Goal: Transaction & Acquisition: Purchase product/service

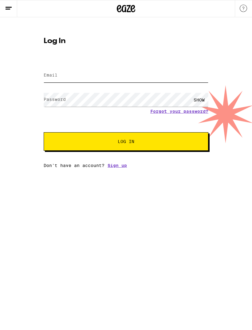
click at [142, 79] on input "Email" at bounding box center [126, 76] width 165 height 14
type input "[EMAIL_ADDRESS][DOMAIN_NAME]"
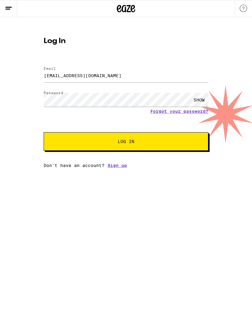
click at [126, 142] on button "Log In" at bounding box center [126, 141] width 165 height 18
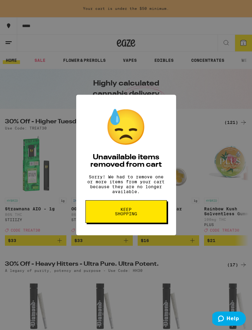
click at [136, 223] on button "Keep Shopping" at bounding box center [125, 211] width 81 height 23
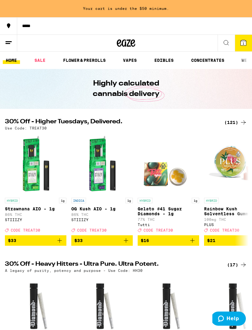
click at [243, 45] on span "1" at bounding box center [243, 43] width 2 height 4
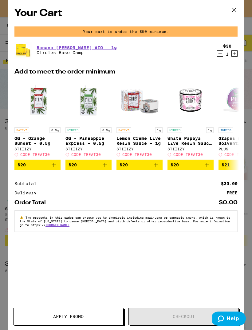
click at [217, 55] on icon "Decrement" at bounding box center [220, 53] width 6 height 7
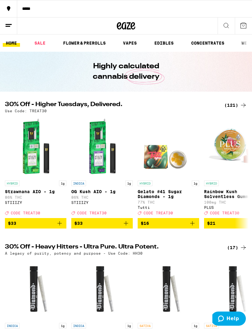
click at [229, 103] on div "(121)" at bounding box center [235, 104] width 23 height 7
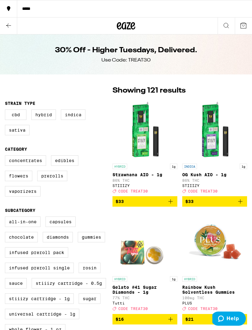
click at [27, 196] on label "Vaporizers" at bounding box center [23, 191] width 36 height 10
click at [6, 156] on input "Vaporizers" at bounding box center [6, 156] width 0 height 0
checkbox input "true"
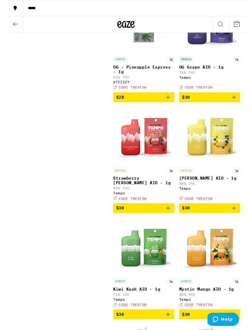
scroll to position [1146, 0]
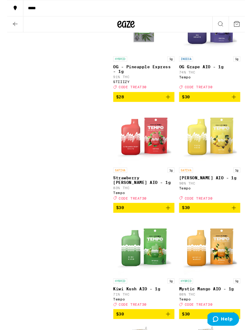
click at [169, 224] on icon "Add to bag" at bounding box center [170, 220] width 7 height 7
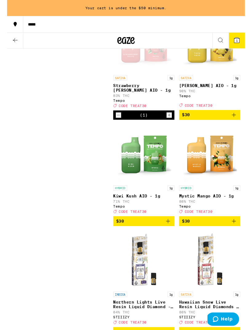
scroll to position [1261, 0]
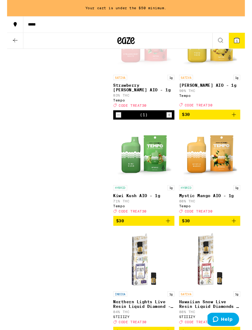
click at [172, 237] on icon "Add to bag" at bounding box center [170, 233] width 7 height 7
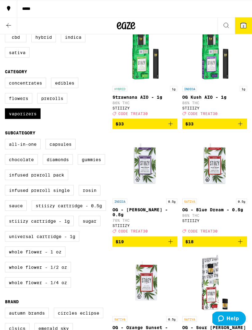
scroll to position [0, 0]
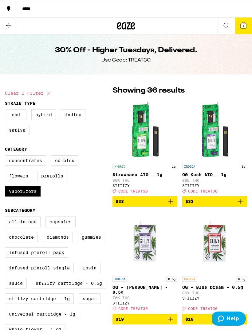
click at [9, 28] on icon at bounding box center [8, 25] width 7 height 7
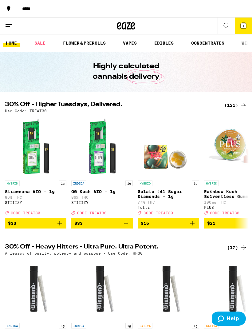
click at [42, 47] on link "SALE" at bounding box center [39, 42] width 17 height 7
click at [131, 45] on link "VAPES" at bounding box center [130, 42] width 20 height 7
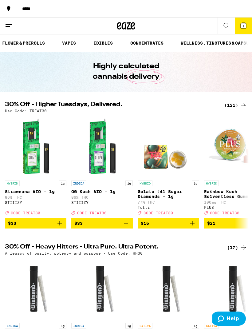
scroll to position [0, 69]
click at [63, 45] on link "VAPES" at bounding box center [61, 42] width 20 height 7
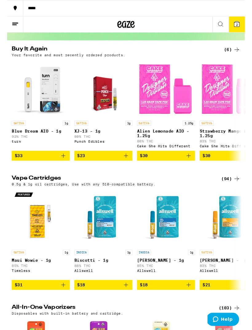
scroll to position [0, -3]
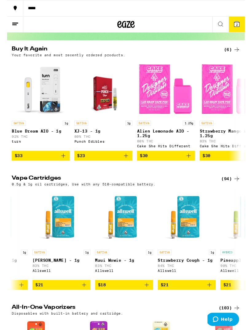
click at [239, 193] on div "(94)" at bounding box center [237, 189] width 20 height 7
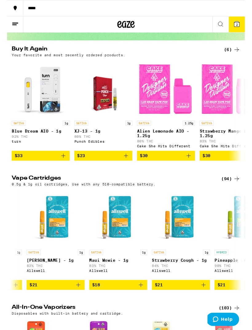
click at [239, 193] on div "(94)" at bounding box center [237, 189] width 20 height 7
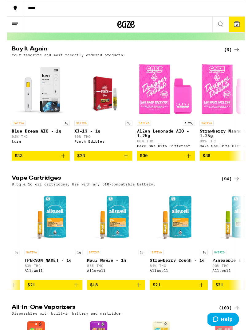
scroll to position [0, 186]
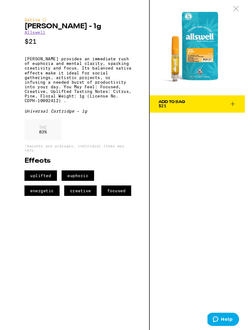
click at [244, 9] on icon at bounding box center [242, 9] width 6 height 6
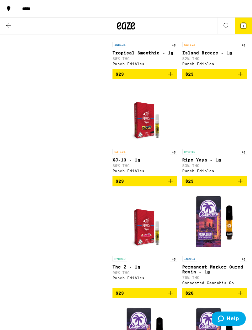
scroll to position [1231, 0]
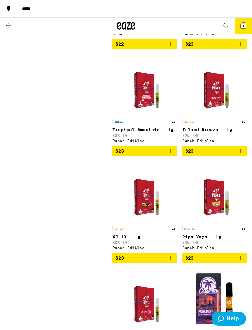
click at [243, 155] on icon "Add to bag" at bounding box center [240, 150] width 7 height 7
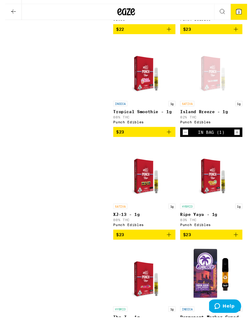
scroll to position [1244, 0]
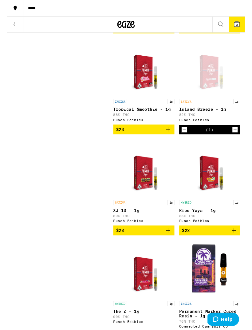
click at [242, 248] on icon "Add to bag" at bounding box center [240, 243] width 7 height 7
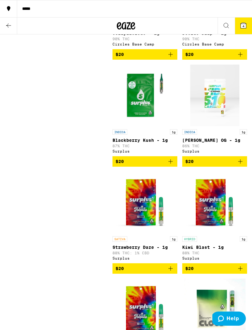
scroll to position [660, 0]
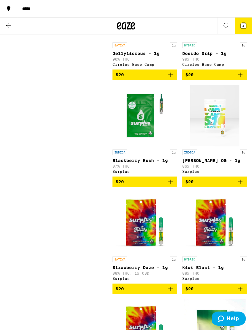
click at [243, 25] on span "4" at bounding box center [243, 26] width 2 height 4
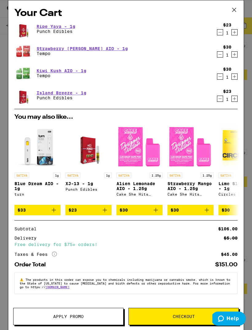
click at [249, 198] on div "Your Cart Ripe Yaya - 1g Punch Edibles $23 1 Strawberry [PERSON_NAME] AIO - 1g …" at bounding box center [126, 165] width 252 height 330
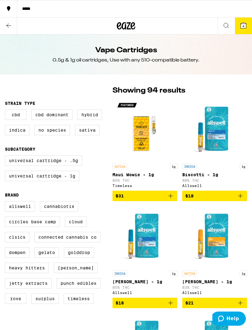
click at [119, 57] on div "0.5g & 1g oil cartridges, Use with any 510-compatible battery." at bounding box center [126, 60] width 147 height 7
click at [12, 27] on icon at bounding box center [8, 25] width 7 height 7
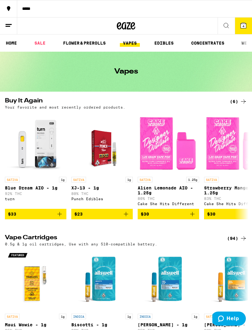
click at [39, 47] on link "SALE" at bounding box center [39, 42] width 17 height 7
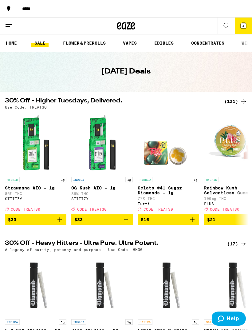
click at [244, 24] on span "4" at bounding box center [243, 26] width 2 height 4
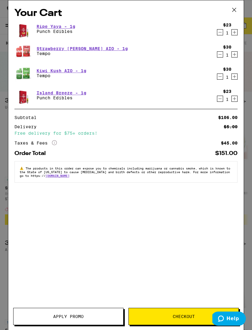
click at [185, 319] on button "Checkout" at bounding box center [183, 316] width 110 height 17
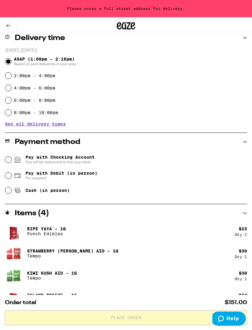
scroll to position [153, 0]
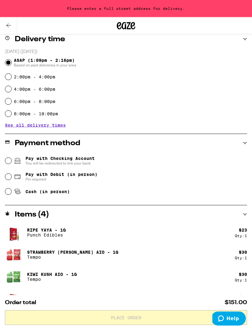
click at [69, 179] on span "Pin required" at bounding box center [61, 179] width 72 height 5
click at [11, 179] on input "Pay with Debit (in person) Pin required" at bounding box center [8, 177] width 6 height 6
radio input "true"
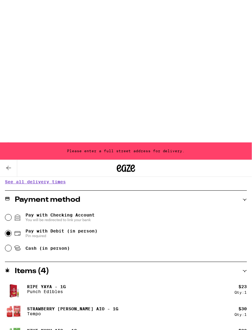
scroll to position [0, 0]
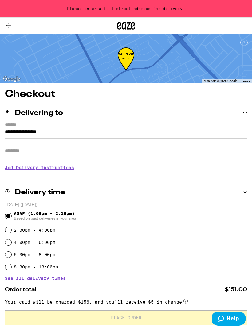
click at [10, 31] on button at bounding box center [8, 26] width 17 height 17
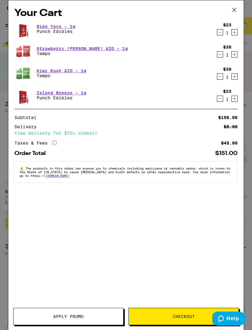
click at [79, 314] on span "Apply Promo" at bounding box center [68, 316] width 30 height 4
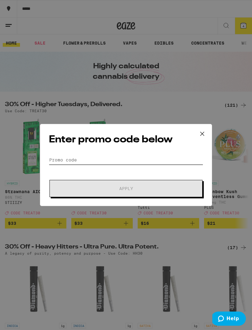
click at [127, 161] on input "Promo Code" at bounding box center [126, 159] width 154 height 9
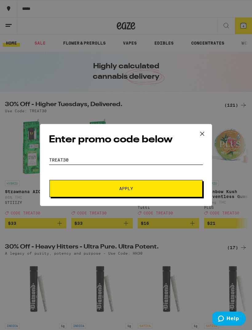
type input "Treat30"
click at [186, 190] on button "Apply" at bounding box center [125, 188] width 153 height 17
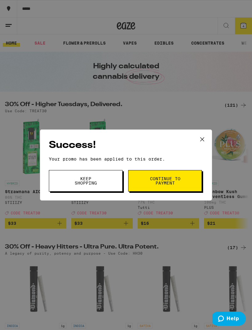
click at [186, 183] on button "Continue to payment" at bounding box center [165, 181] width 74 height 22
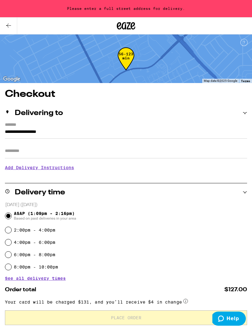
click at [229, 132] on input "**********" at bounding box center [126, 133] width 242 height 10
click at [211, 136] on input "**********" at bounding box center [126, 133] width 242 height 10
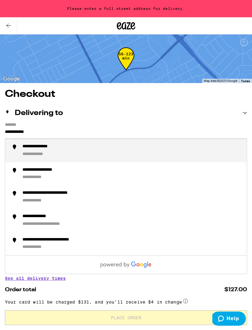
click at [123, 159] on li "**********" at bounding box center [125, 150] width 241 height 23
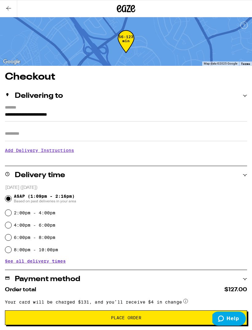
click at [192, 137] on input "Apt/Suite" at bounding box center [126, 133] width 242 height 15
click at [204, 115] on input "**********" at bounding box center [126, 116] width 242 height 10
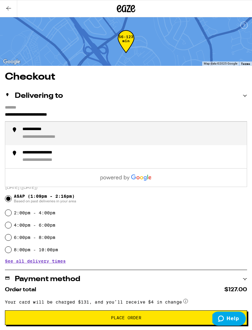
click at [202, 138] on div "**********" at bounding box center [131, 134] width 219 height 14
type input "**********"
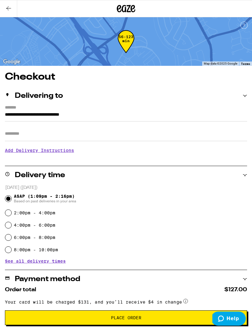
click at [164, 320] on button "Place Order" at bounding box center [126, 317] width 242 height 15
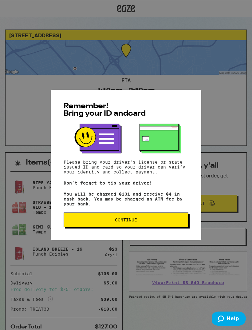
click at [176, 222] on span "Continue" at bounding box center [126, 219] width 114 height 4
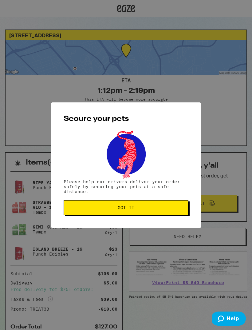
click at [176, 214] on button "Got it" at bounding box center [126, 207] width 125 height 15
